Goal: Transaction & Acquisition: Purchase product/service

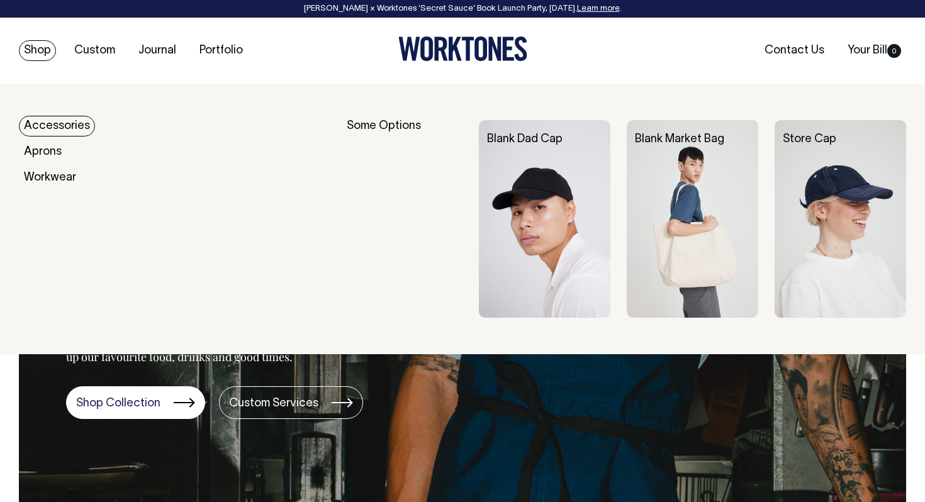
click at [40, 45] on link "Shop" at bounding box center [37, 50] width 37 height 21
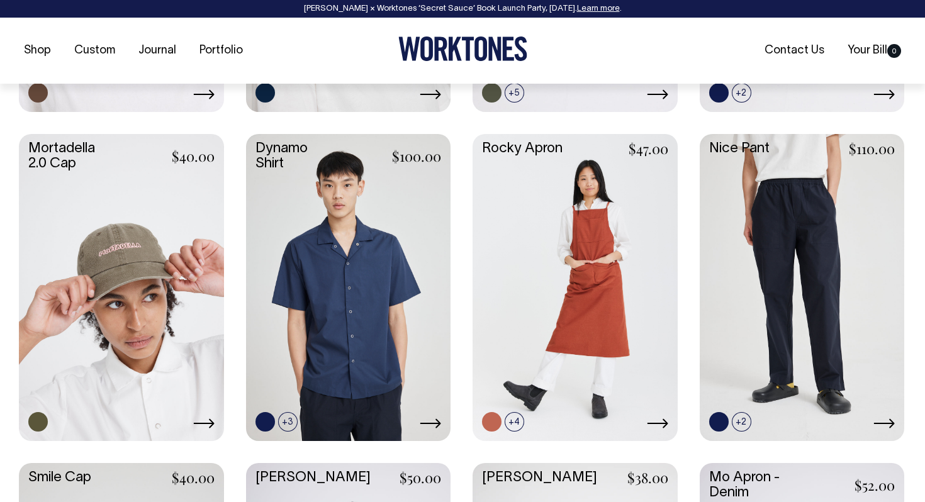
scroll to position [1152, 0]
click at [330, 415] on link at bounding box center [334, 422] width 20 height 20
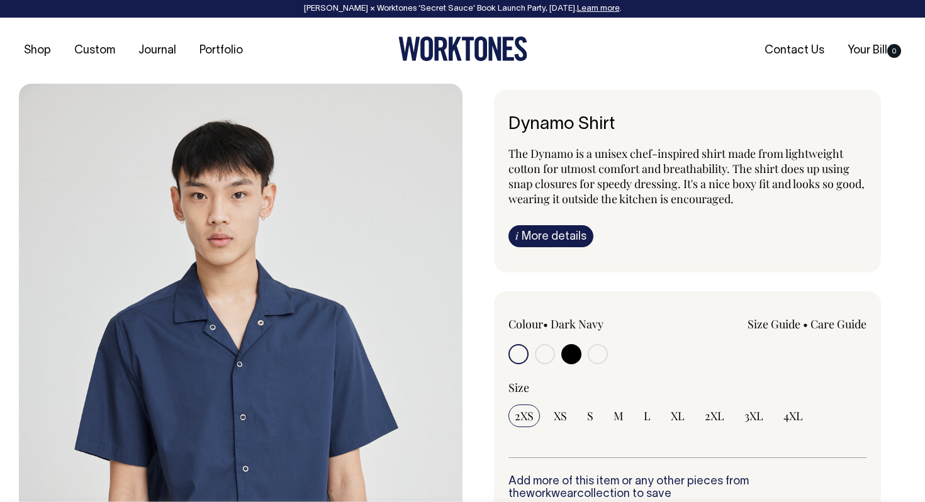
radio input "true"
select select "Off-White"
